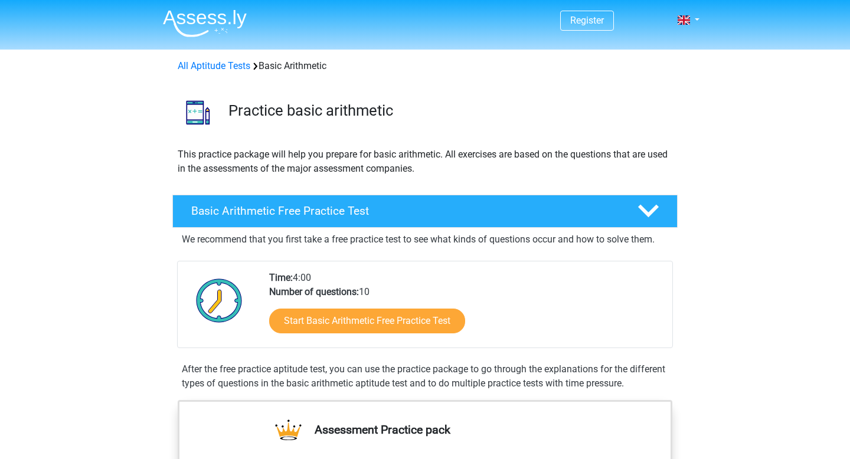
scroll to position [104, 0]
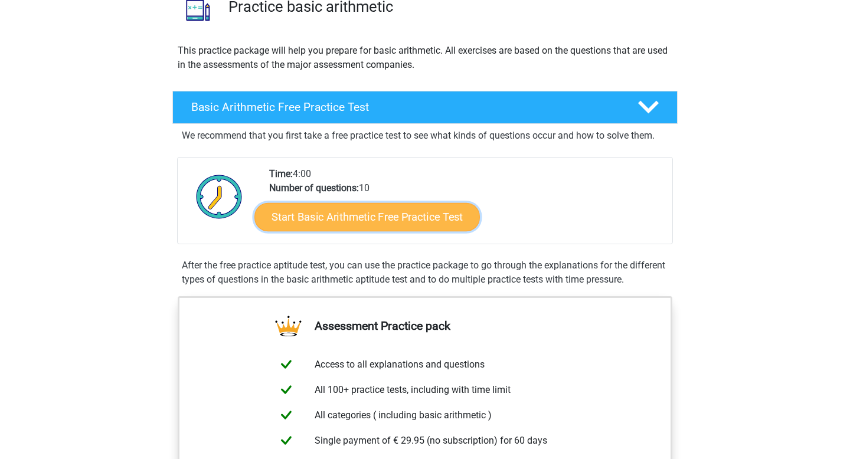
click at [313, 215] on link "Start Basic Arithmetic Free Practice Test" at bounding box center [367, 216] width 226 height 28
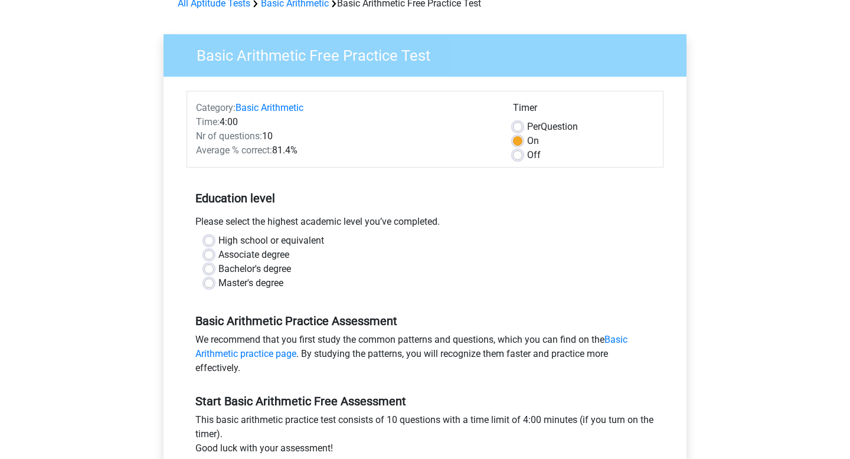
scroll to position [112, 0]
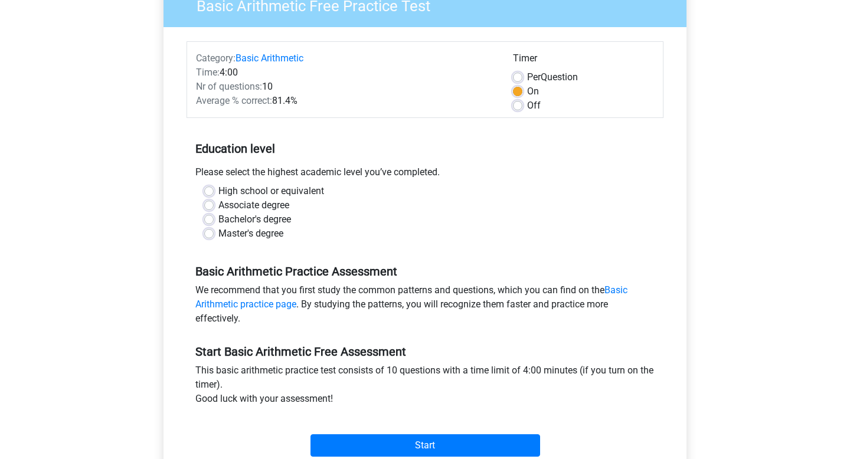
click at [279, 233] on label "Master's degree" at bounding box center [250, 234] width 65 height 14
click at [214, 233] on input "Master's degree" at bounding box center [208, 233] width 9 height 12
radio input "true"
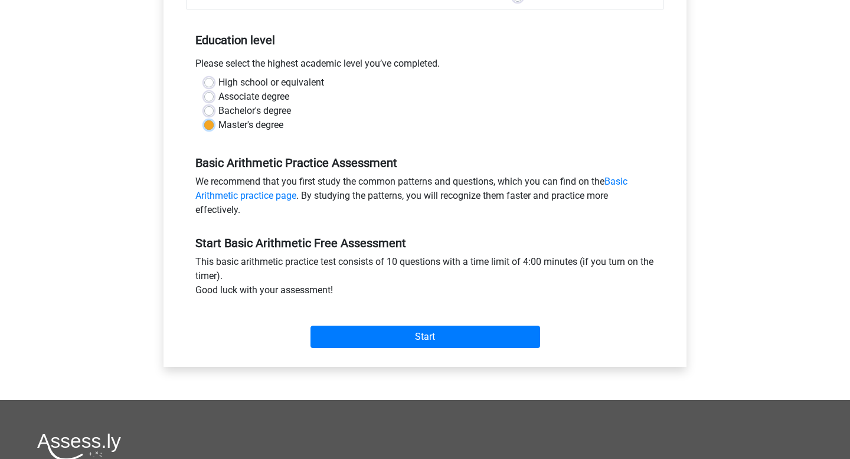
scroll to position [227, 0]
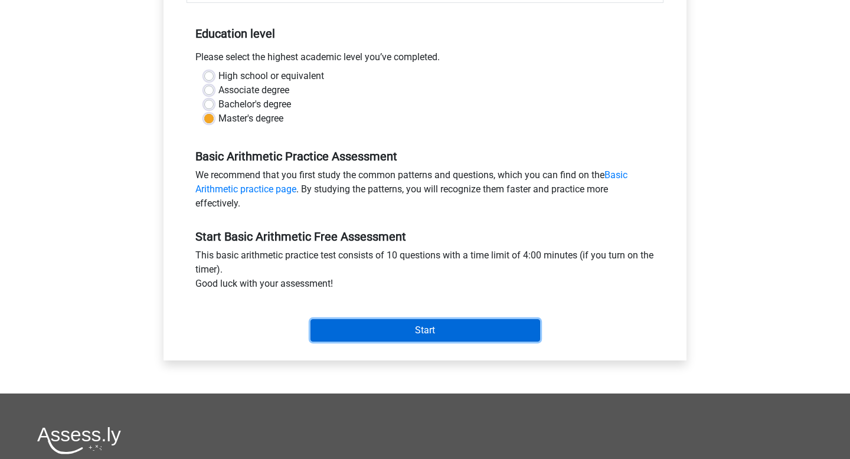
click at [337, 325] on input "Start" at bounding box center [426, 330] width 230 height 22
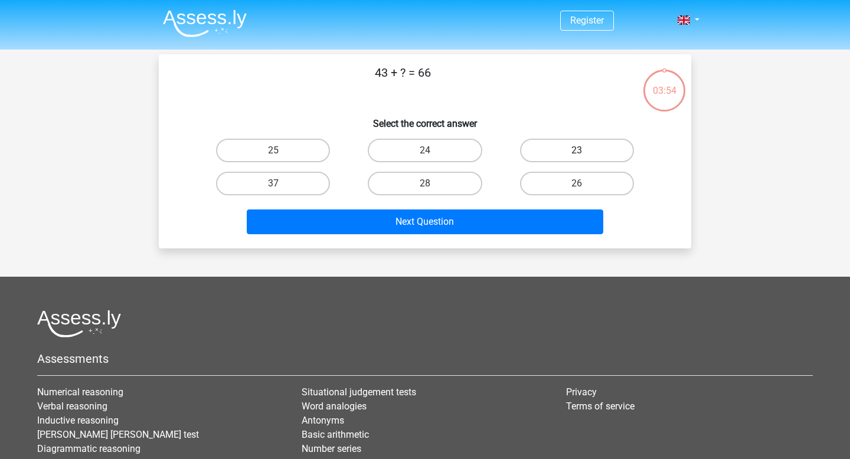
click at [557, 153] on label "23" at bounding box center [577, 151] width 114 height 24
click at [577, 153] on input "23" at bounding box center [581, 155] width 8 height 8
radio input "true"
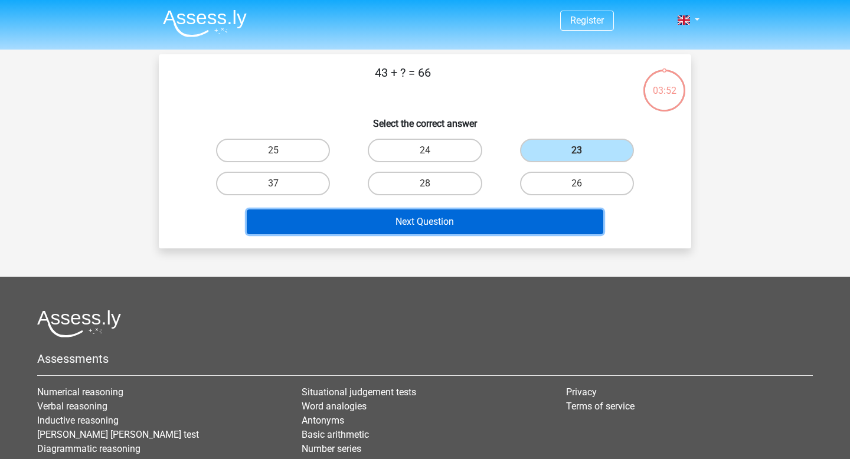
click at [483, 231] on button "Next Question" at bounding box center [425, 222] width 357 height 25
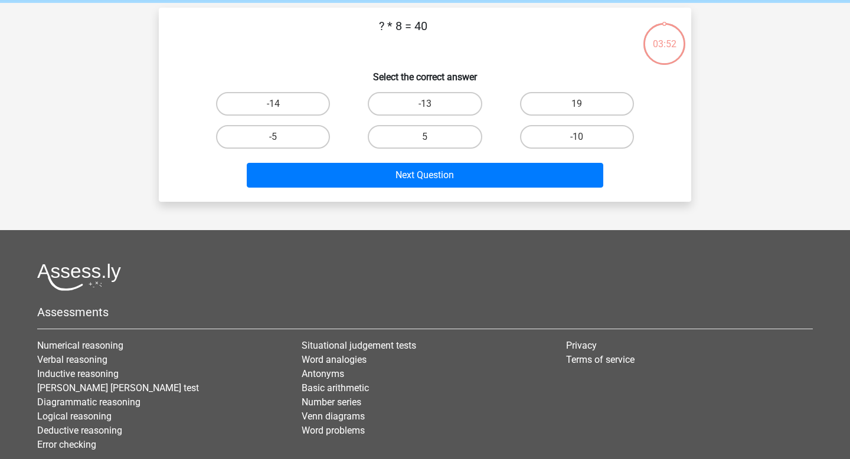
scroll to position [54, 0]
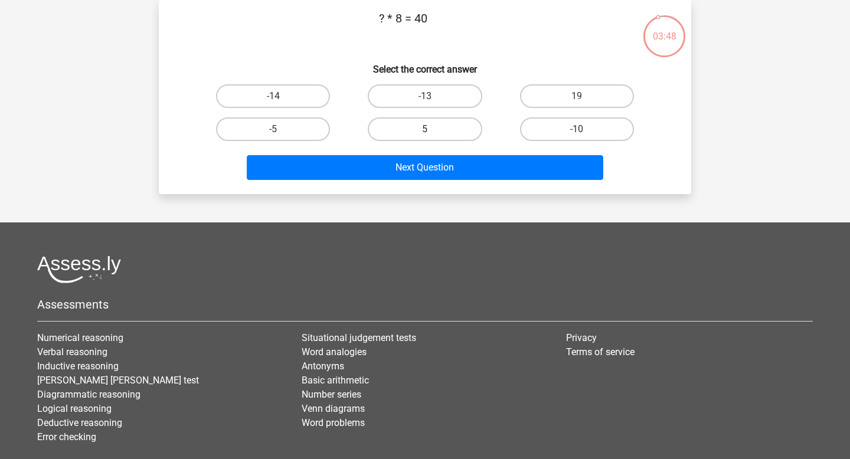
click at [444, 133] on label "5" at bounding box center [425, 129] width 114 height 24
click at [433, 133] on input "5" at bounding box center [429, 133] width 8 height 8
radio input "true"
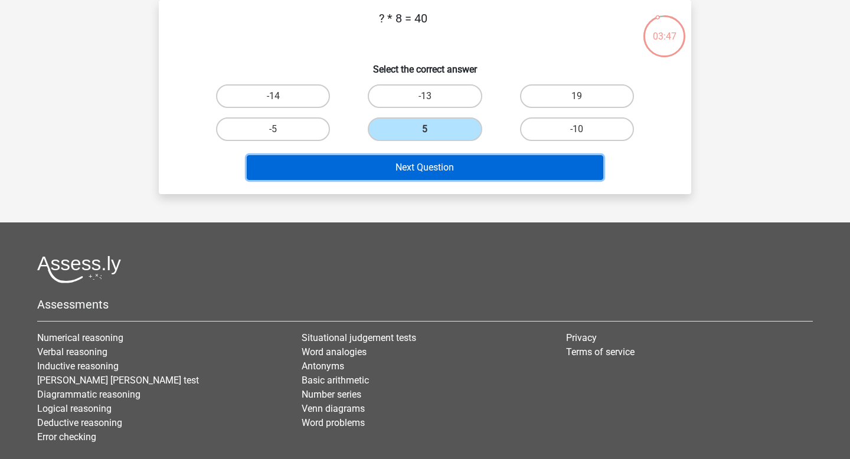
click at [413, 177] on button "Next Question" at bounding box center [425, 167] width 357 height 25
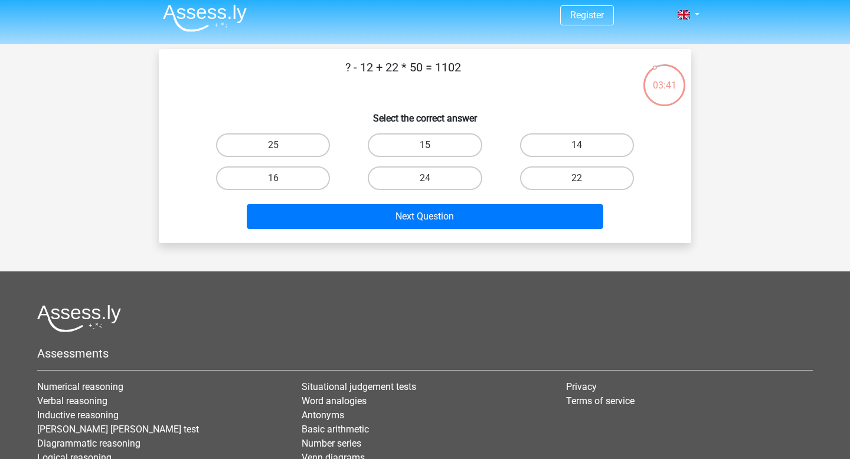
scroll to position [3, 0]
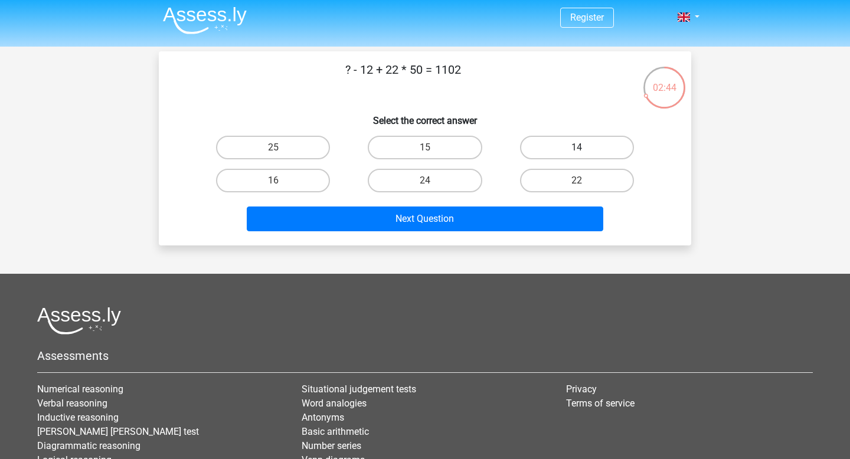
click at [573, 156] on label "14" at bounding box center [577, 148] width 114 height 24
click at [577, 155] on input "14" at bounding box center [581, 152] width 8 height 8
radio input "true"
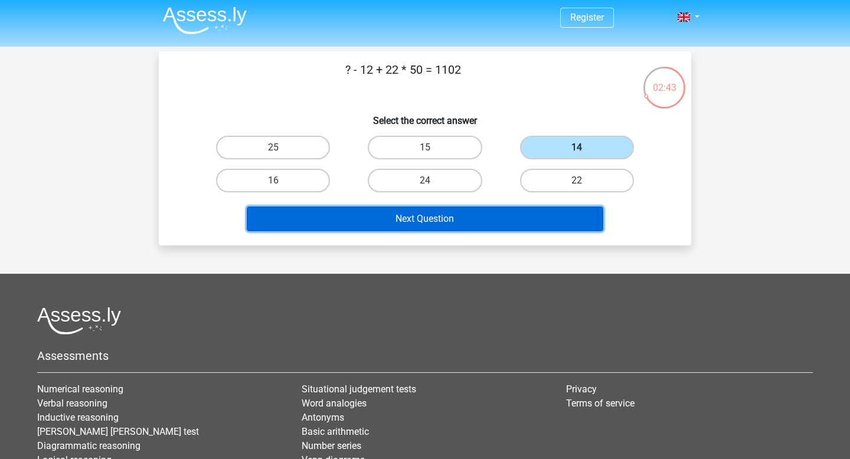
click at [489, 217] on button "Next Question" at bounding box center [425, 219] width 357 height 25
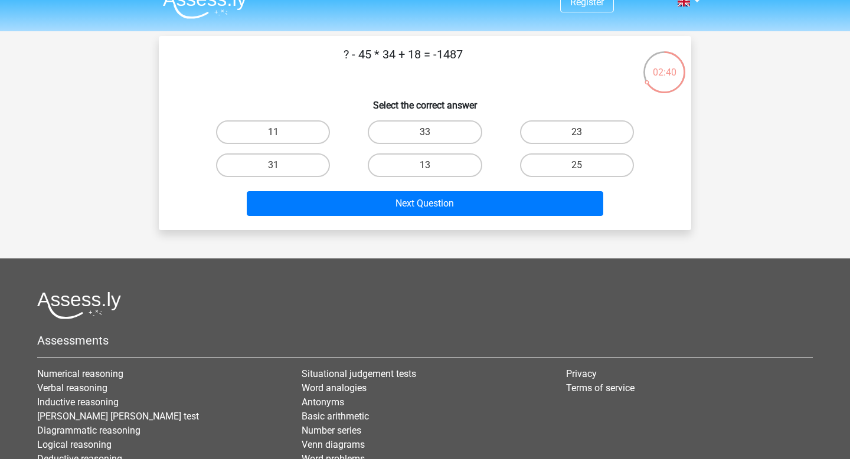
scroll to position [17, 0]
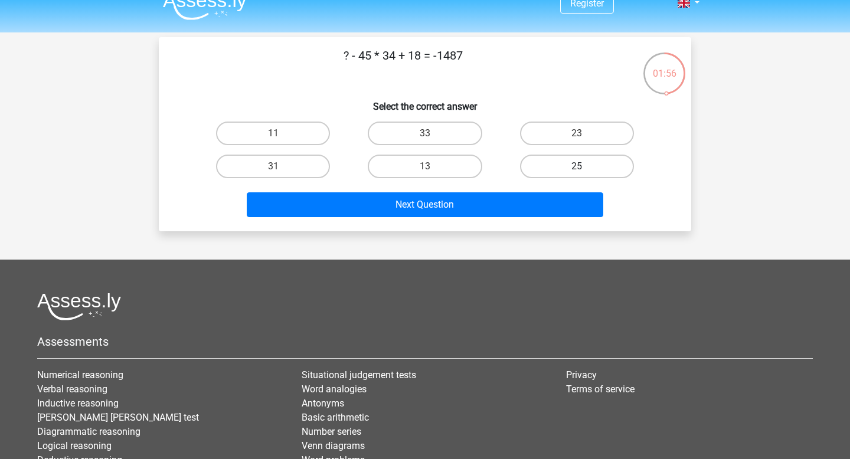
click at [569, 169] on label "25" at bounding box center [577, 167] width 114 height 24
click at [577, 169] on input "25" at bounding box center [581, 170] width 8 height 8
radio input "true"
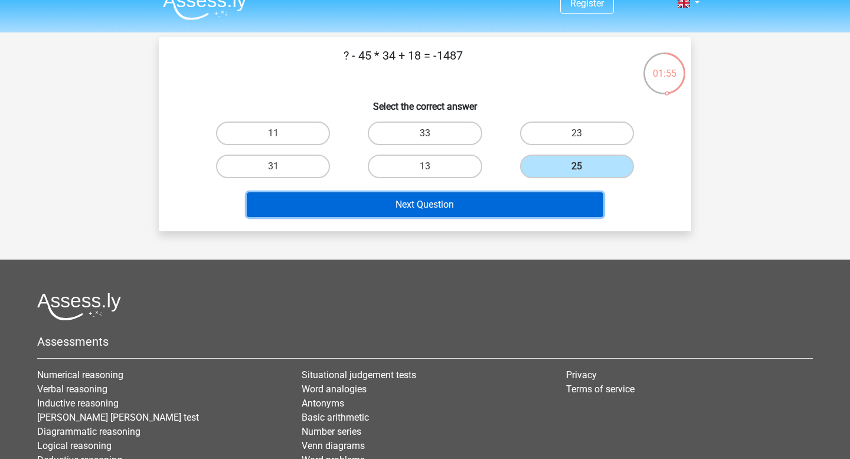
click at [535, 207] on button "Next Question" at bounding box center [425, 204] width 357 height 25
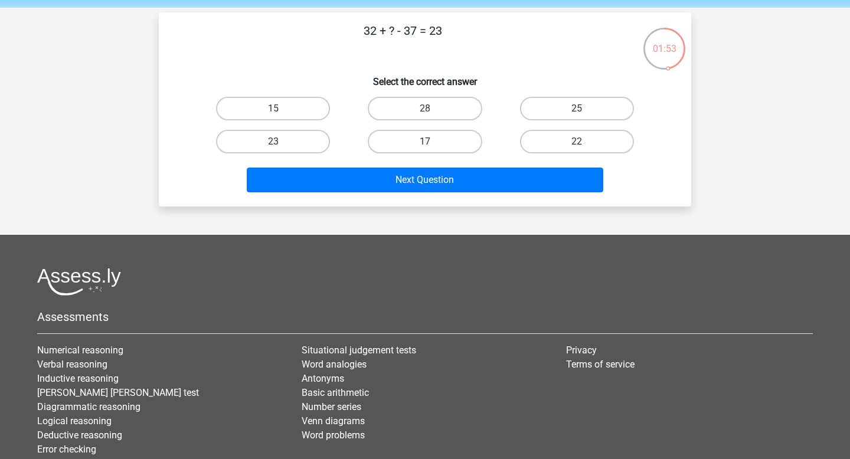
scroll to position [41, 0]
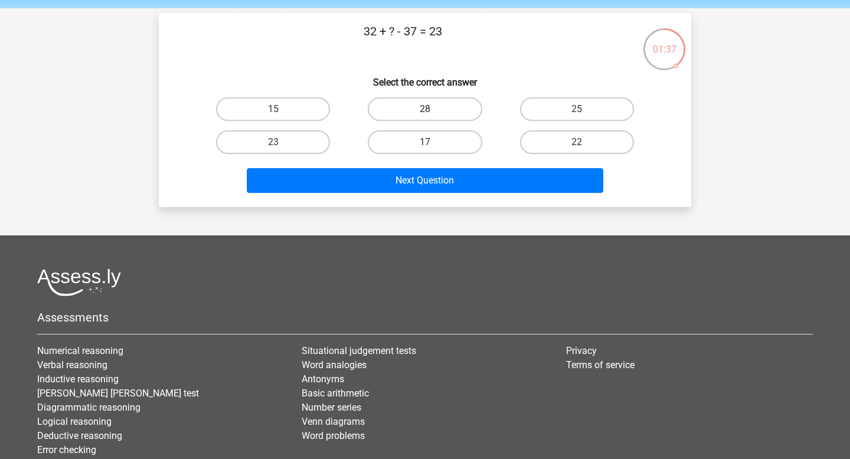
click at [447, 114] on label "28" at bounding box center [425, 109] width 114 height 24
click at [433, 114] on input "28" at bounding box center [429, 113] width 8 height 8
radio input "true"
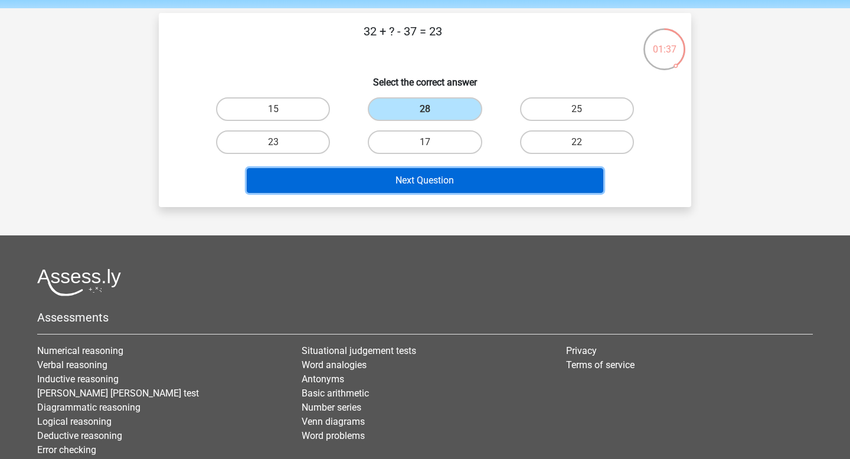
click at [443, 182] on button "Next Question" at bounding box center [425, 180] width 357 height 25
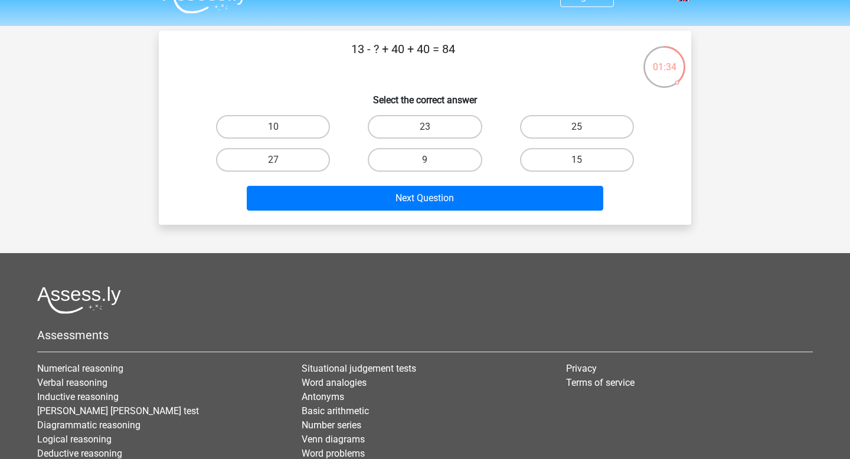
scroll to position [22, 0]
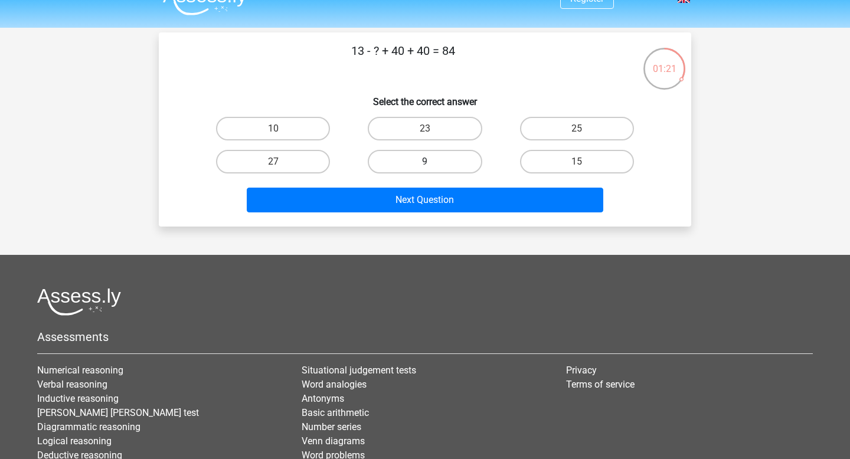
click at [400, 156] on label "9" at bounding box center [425, 162] width 114 height 24
click at [425, 162] on input "9" at bounding box center [429, 166] width 8 height 8
radio input "true"
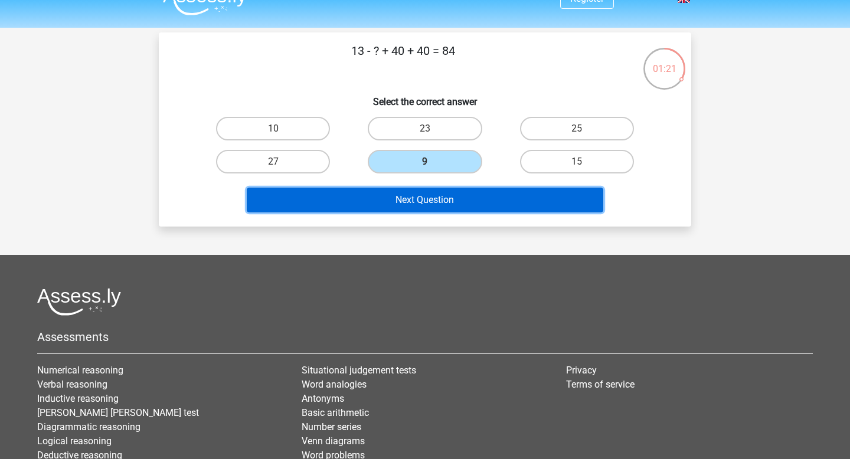
click at [397, 194] on button "Next Question" at bounding box center [425, 200] width 357 height 25
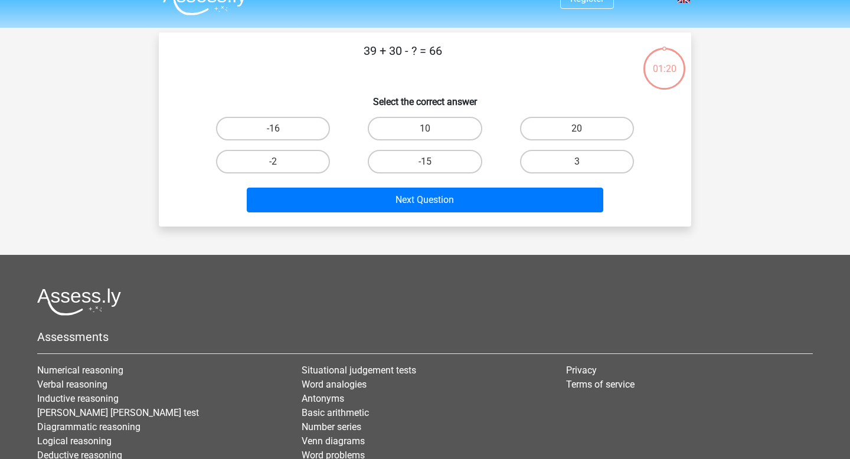
scroll to position [54, 0]
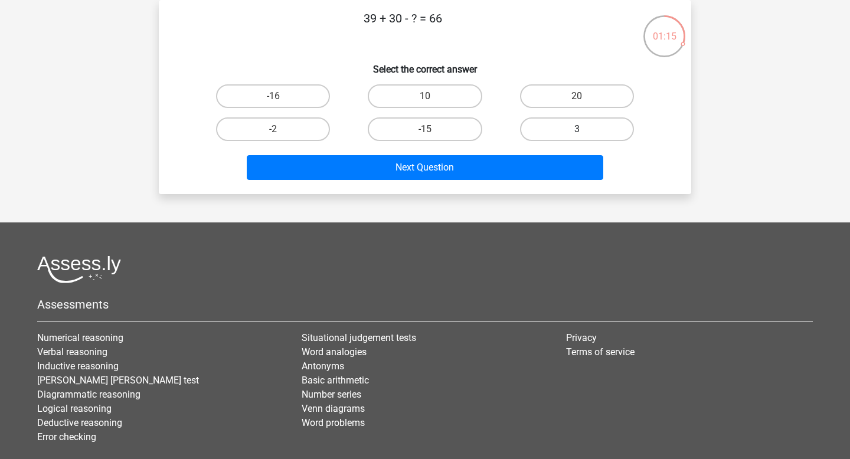
click at [561, 132] on label "3" at bounding box center [577, 129] width 114 height 24
click at [577, 132] on input "3" at bounding box center [581, 133] width 8 height 8
radio input "true"
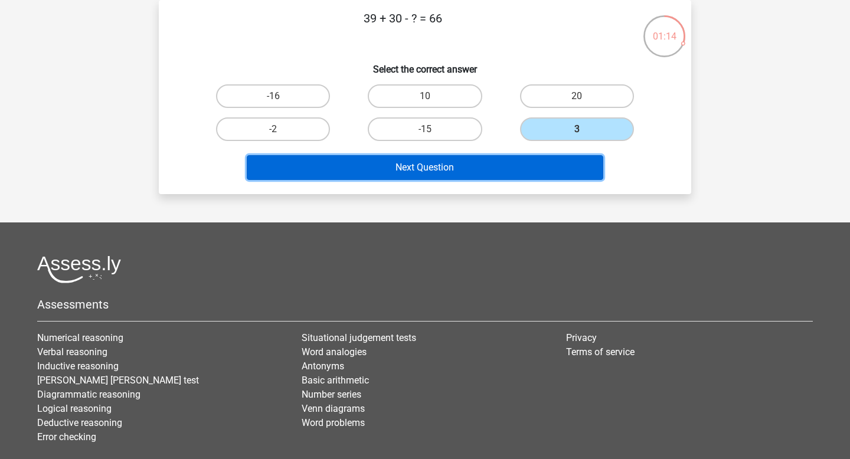
click at [499, 171] on button "Next Question" at bounding box center [425, 167] width 357 height 25
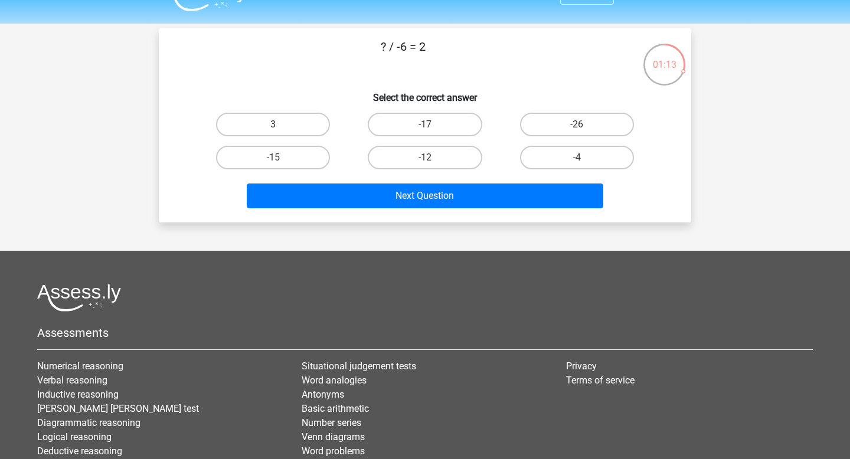
scroll to position [25, 0]
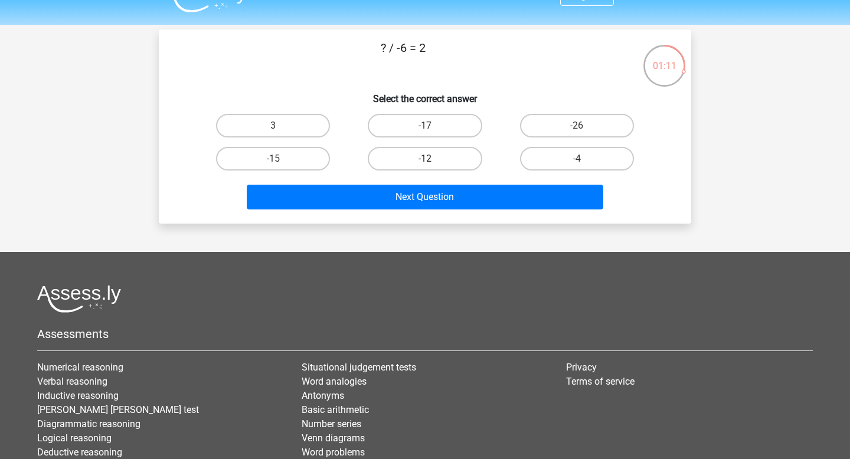
click at [416, 158] on label "-12" at bounding box center [425, 159] width 114 height 24
click at [425, 159] on input "-12" at bounding box center [429, 163] width 8 height 8
radio input "true"
click at [387, 212] on div "Next Question" at bounding box center [425, 200] width 456 height 30
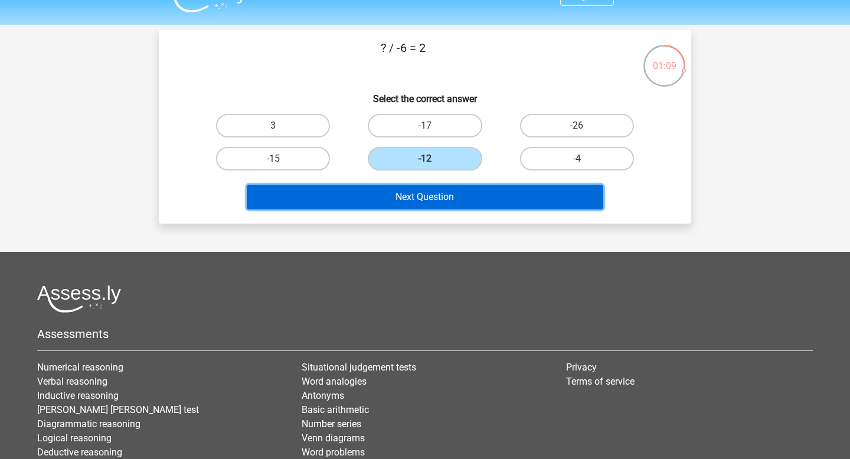
click at [387, 198] on button "Next Question" at bounding box center [425, 197] width 357 height 25
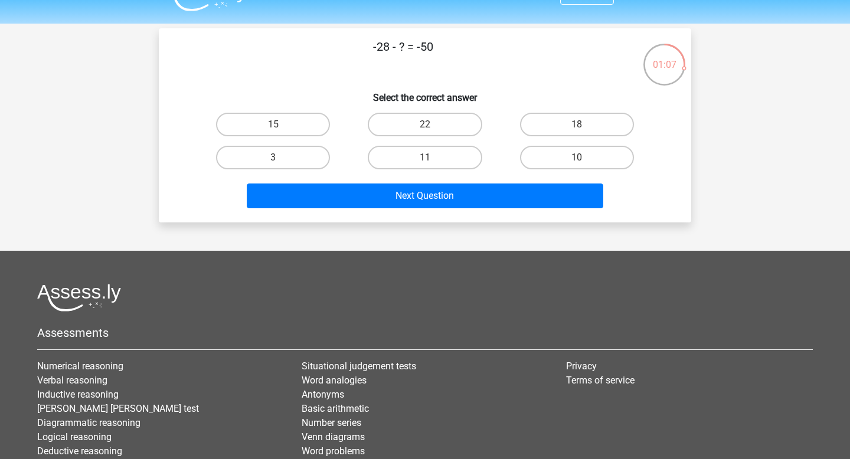
scroll to position [18, 0]
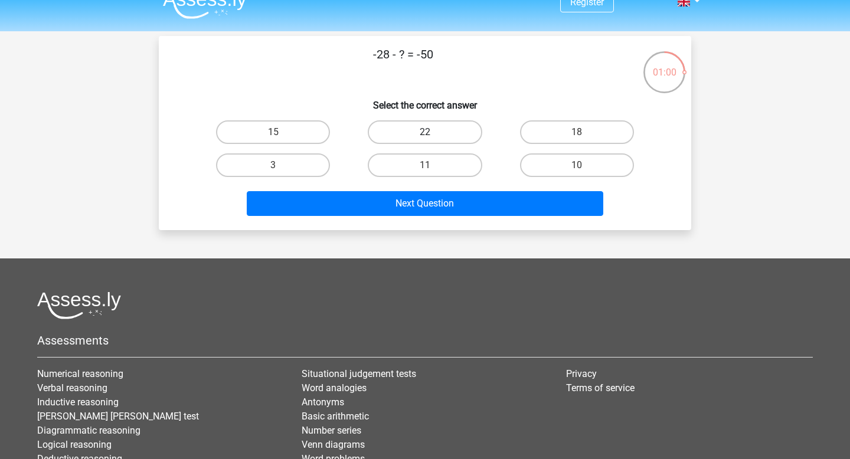
click at [407, 133] on label "22" at bounding box center [425, 132] width 114 height 24
click at [425, 133] on input "22" at bounding box center [429, 136] width 8 height 8
radio input "true"
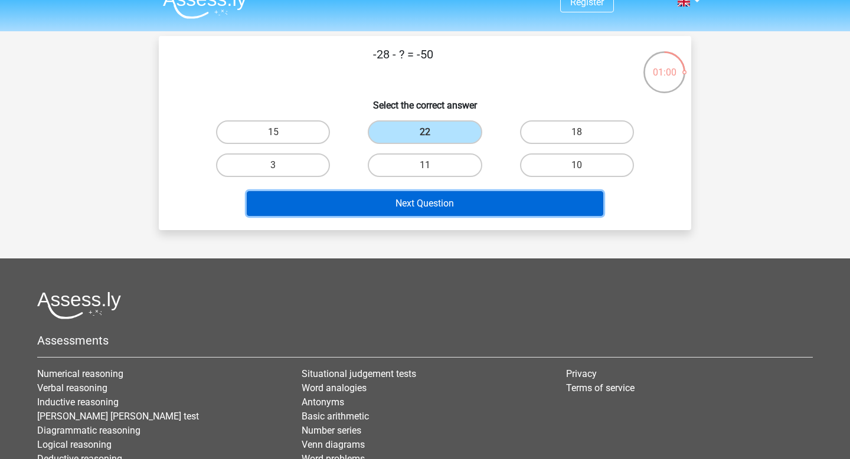
click at [407, 202] on button "Next Question" at bounding box center [425, 203] width 357 height 25
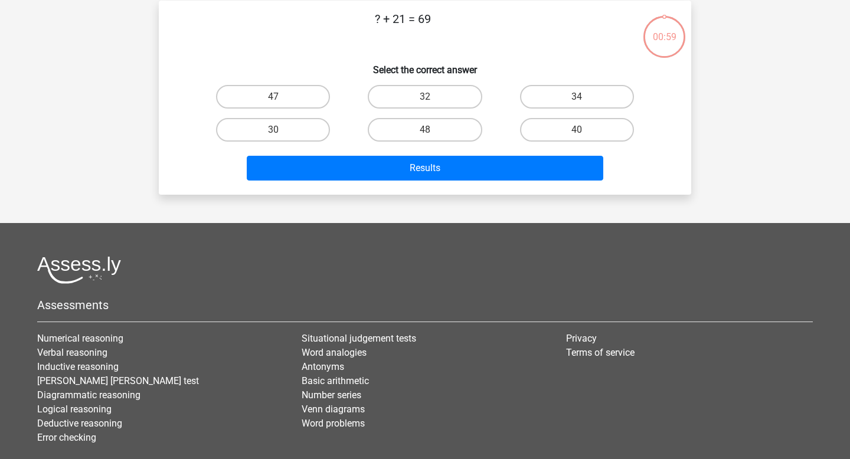
scroll to position [54, 0]
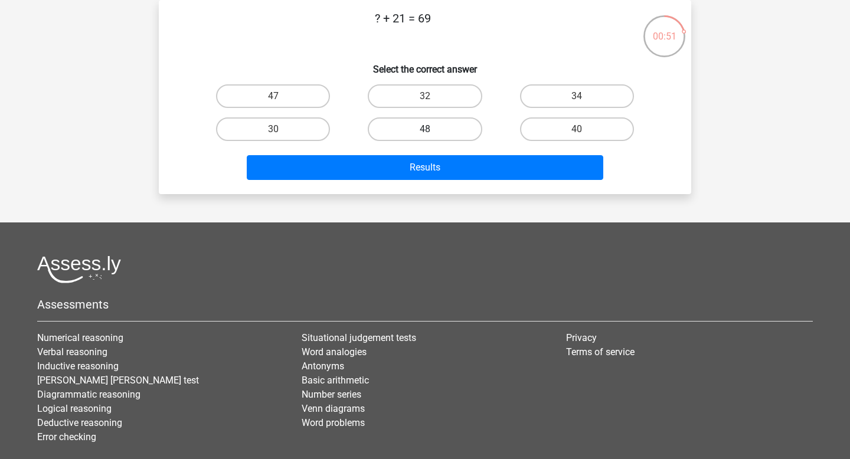
click at [447, 137] on label "48" at bounding box center [425, 129] width 114 height 24
click at [433, 137] on input "48" at bounding box center [429, 133] width 8 height 8
radio input "true"
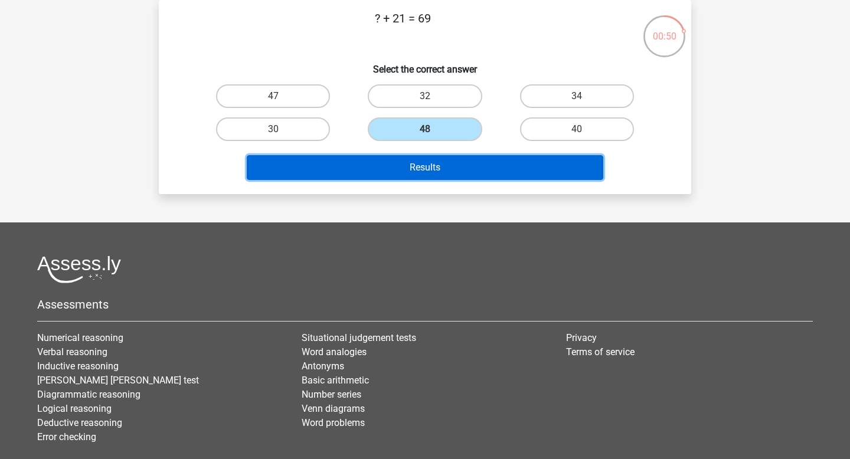
click at [447, 159] on button "Results" at bounding box center [425, 167] width 357 height 25
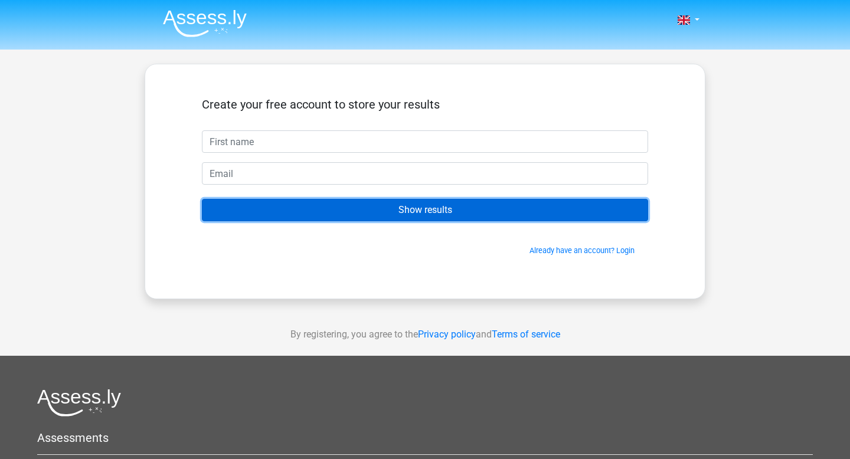
click at [421, 208] on input "Show results" at bounding box center [425, 210] width 446 height 22
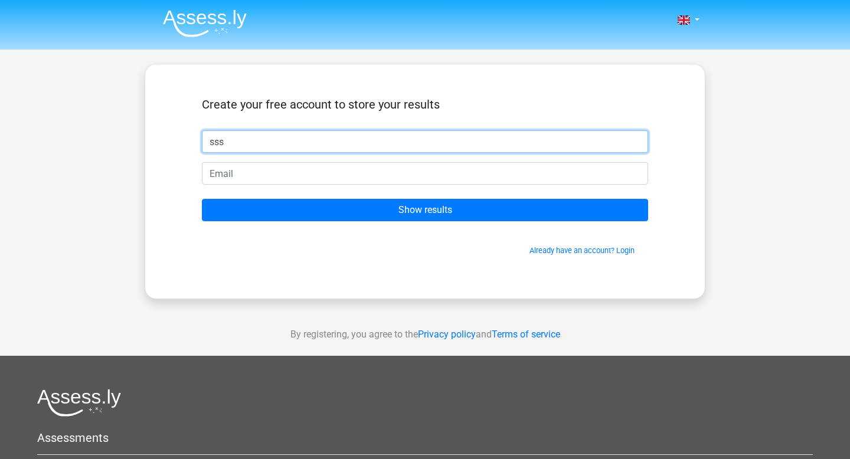
type input "sss"
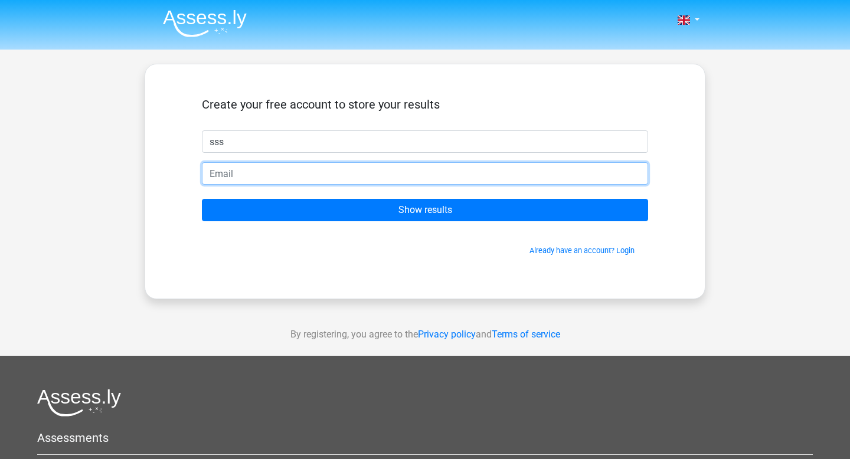
click at [309, 168] on input "email" at bounding box center [425, 173] width 446 height 22
click at [304, 169] on input "almehairi.shamma@gmail.com" at bounding box center [425, 173] width 446 height 22
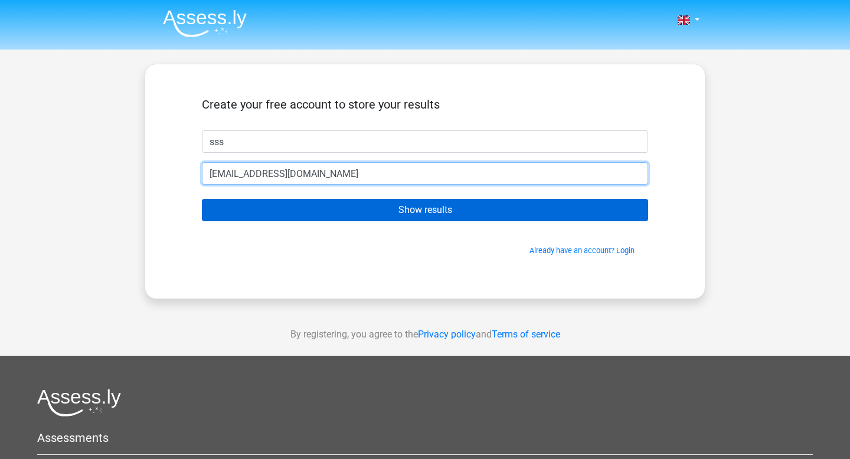
type input "almehairi.shamma@hotmail.com"
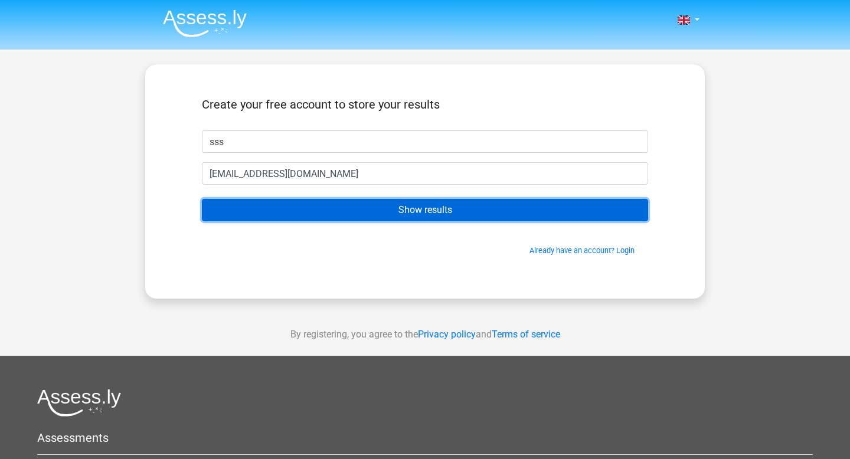
click at [324, 218] on input "Show results" at bounding box center [425, 210] width 446 height 22
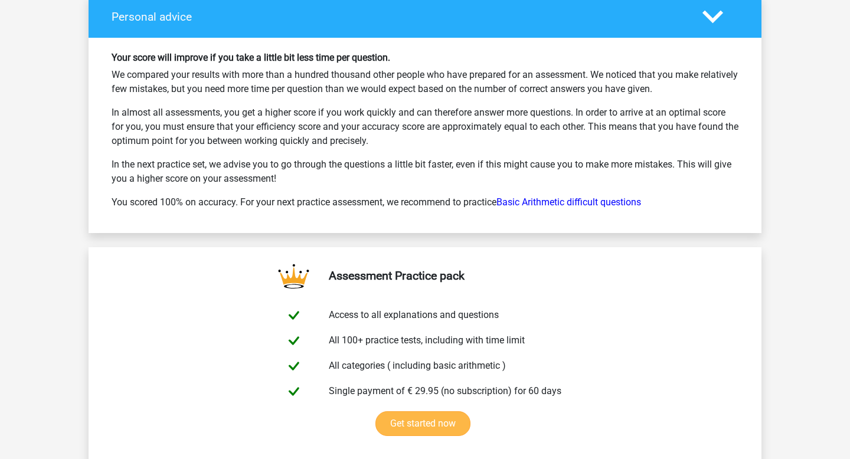
scroll to position [1567, 0]
